Goal: Go to known website: Access a specific website the user already knows

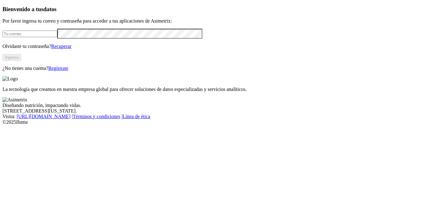
type input "[EMAIL_ADDRESS][DOMAIN_NAME]"
click at [21, 61] on button "Ingresa" at bounding box center [11, 57] width 19 height 6
